Goal: Transaction & Acquisition: Purchase product/service

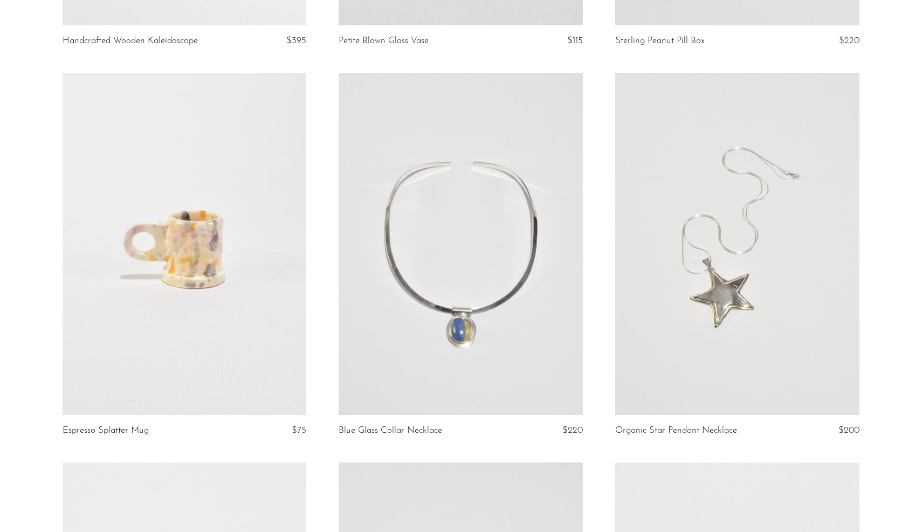
scroll to position [3944, 0]
click at [699, 284] on link at bounding box center [737, 242] width 244 height 342
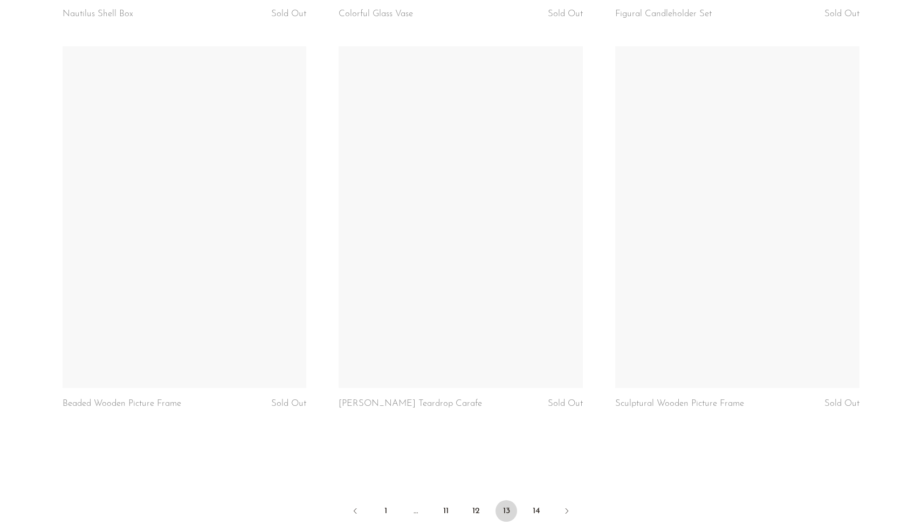
scroll to position [4493, 0]
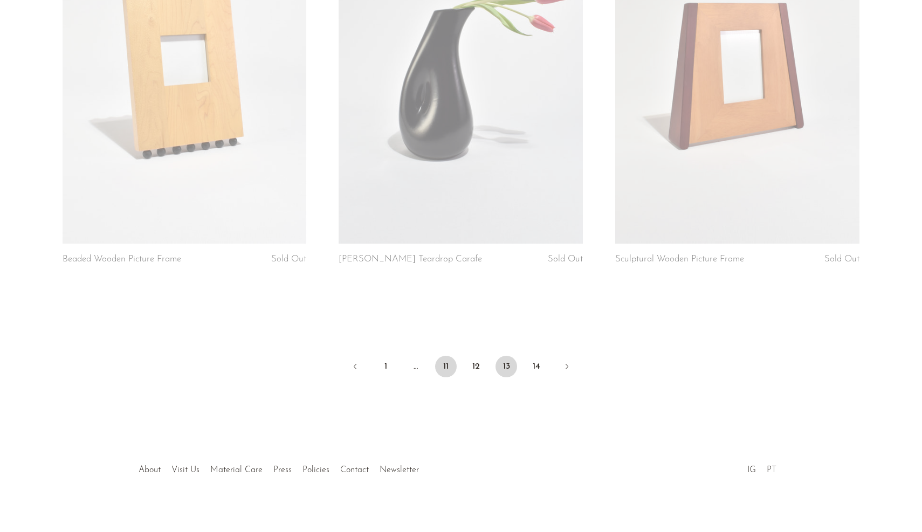
click at [436, 356] on link "11" at bounding box center [446, 367] width 22 height 22
